Goal: Task Accomplishment & Management: Use online tool/utility

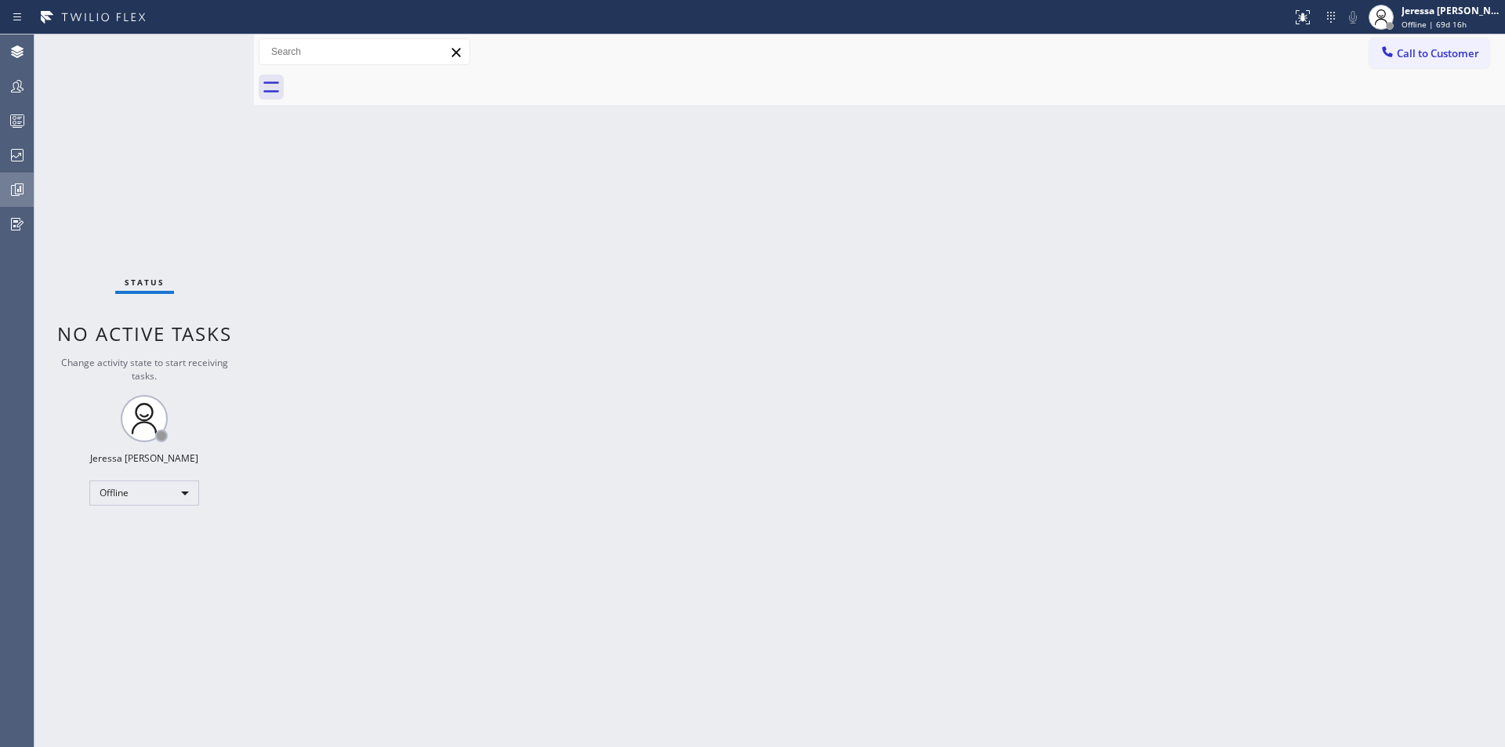
click at [26, 189] on icon at bounding box center [17, 189] width 19 height 19
